Goal: Task Accomplishment & Management: Use online tool/utility

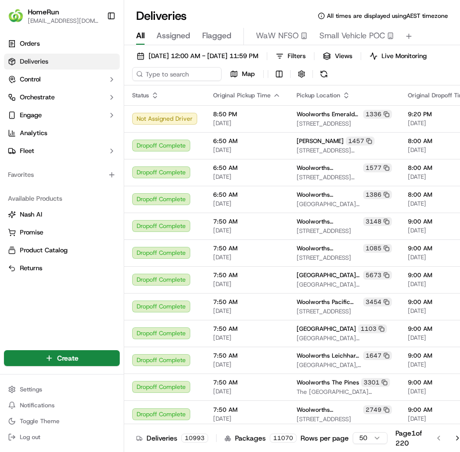
click at [205, 77] on input at bounding box center [177, 74] width 90 height 14
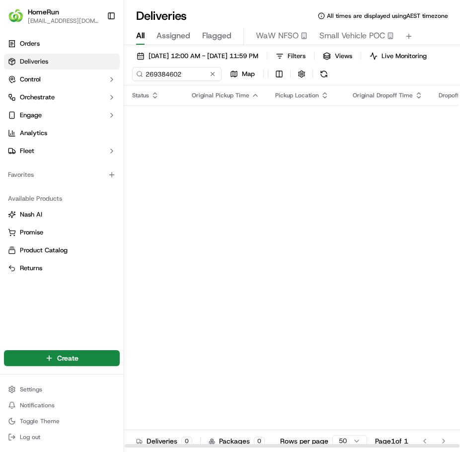
type input "269384602"
click at [211, 59] on span "[DATE] 12:00 AM - [DATE] 11:59 PM" at bounding box center [204, 56] width 110 height 9
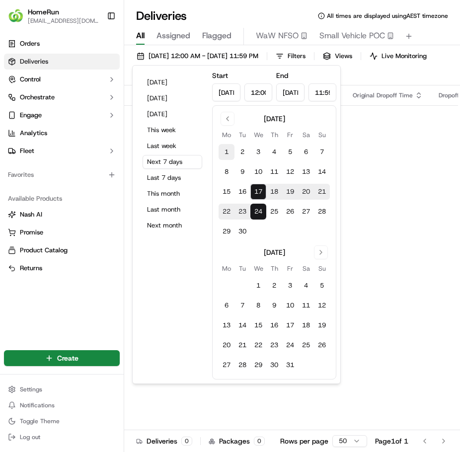
click at [229, 150] on button "1" at bounding box center [227, 152] width 16 height 16
type input "[DATE]"
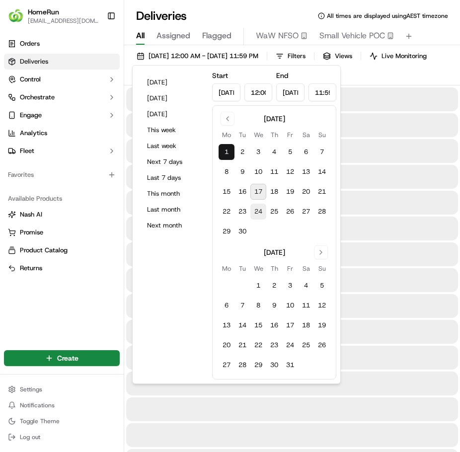
click at [261, 211] on button "24" at bounding box center [259, 212] width 16 height 16
type input "[DATE]"
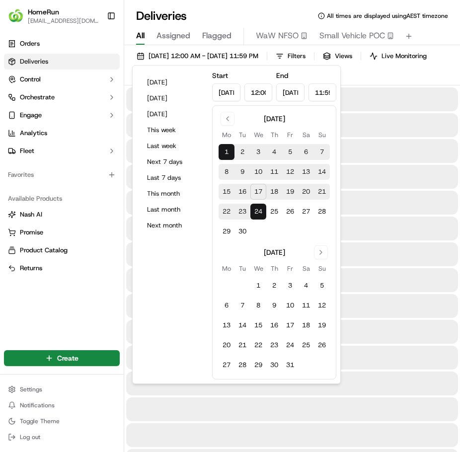
click at [418, 182] on div at bounding box center [292, 177] width 332 height 24
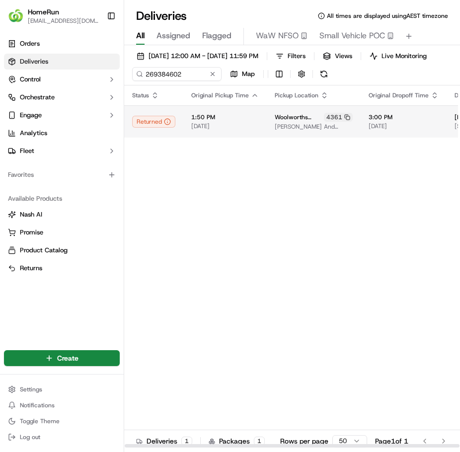
click at [254, 121] on span "1:50 PM" at bounding box center [225, 117] width 68 height 8
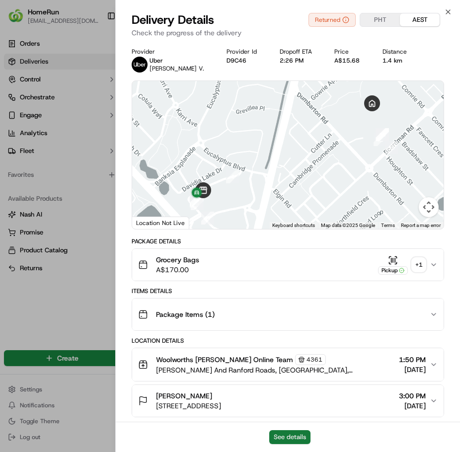
click at [300, 433] on button "See details" at bounding box center [290, 438] width 41 height 14
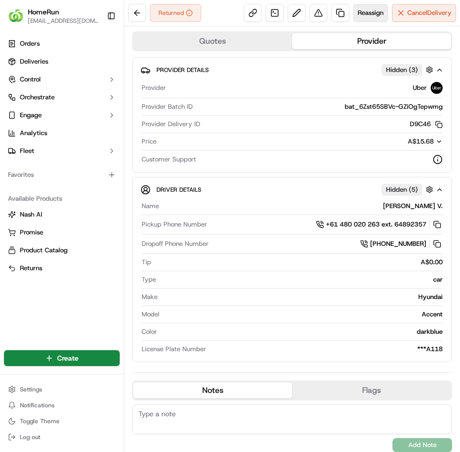
click at [358, 10] on span "Reassign" at bounding box center [371, 12] width 26 height 9
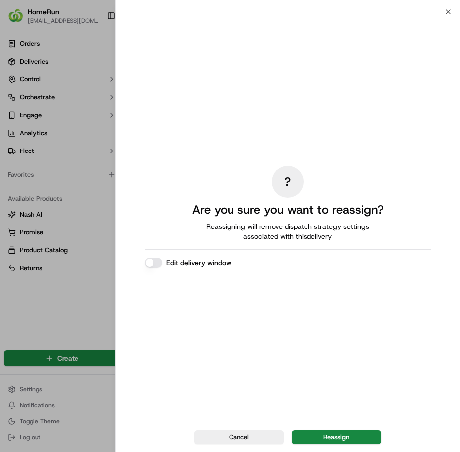
click at [336, 446] on div "Cancel Reassign" at bounding box center [288, 437] width 345 height 30
click at [337, 440] on button "Reassign" at bounding box center [337, 438] width 90 height 14
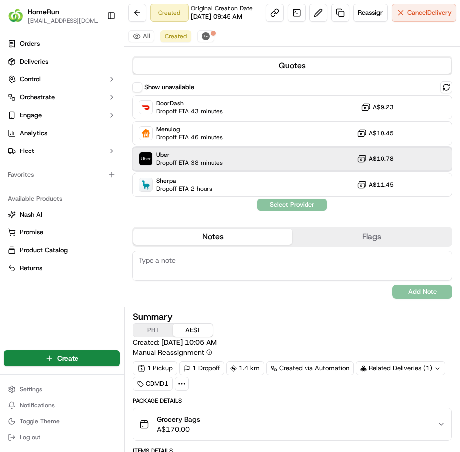
click at [218, 159] on span "Uber" at bounding box center [190, 155] width 66 height 8
click at [282, 211] on button "Assign Provider" at bounding box center [292, 205] width 71 height 12
